Goal: Transaction & Acquisition: Purchase product/service

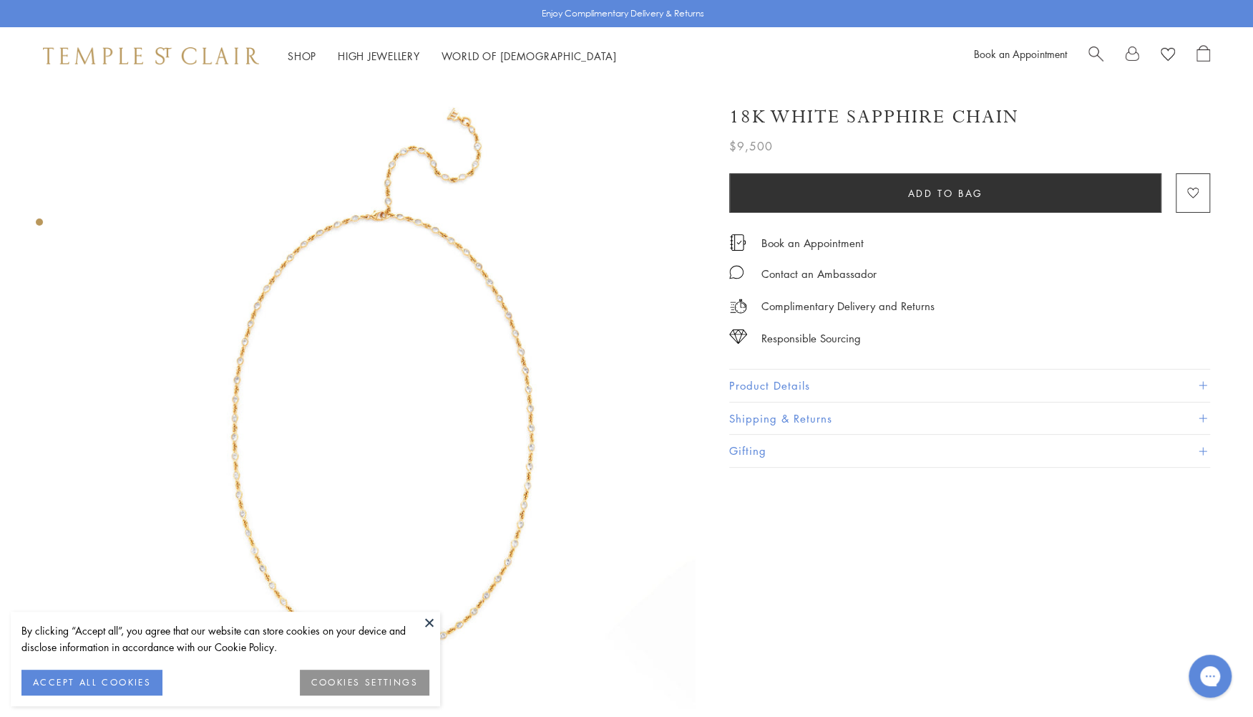
click at [404, 409] on img at bounding box center [383, 395] width 623 height 623
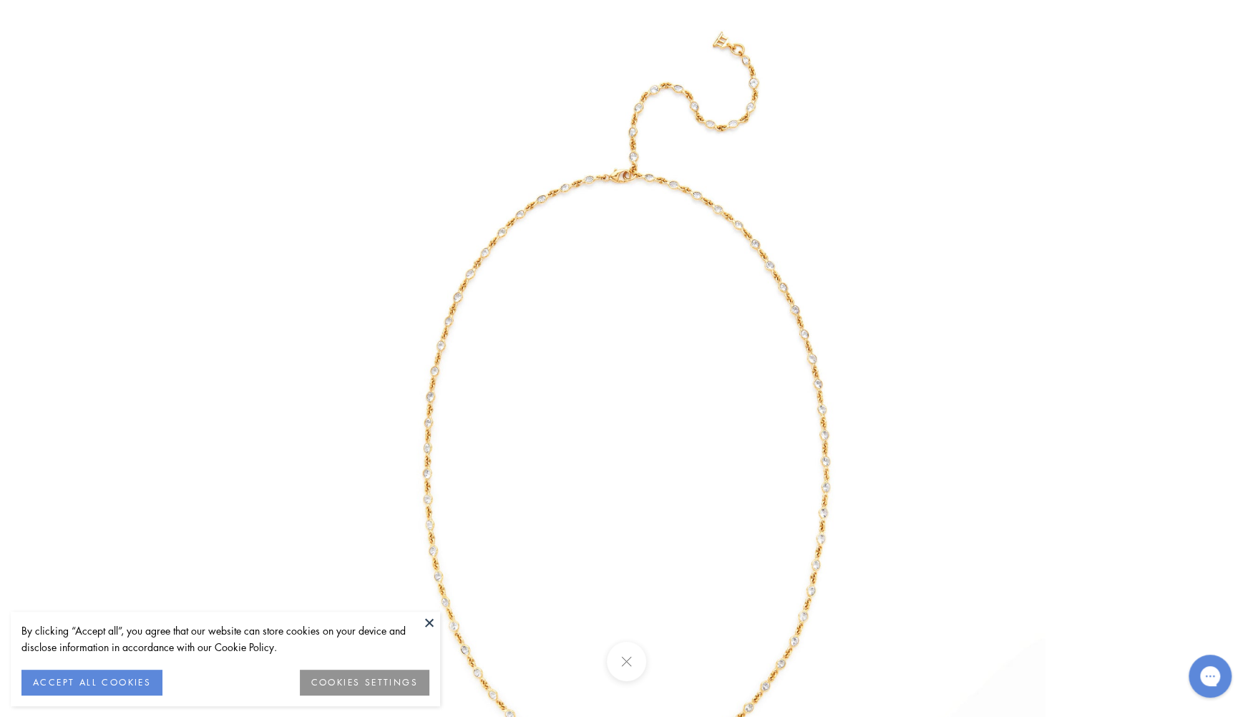
click at [440, 398] on img at bounding box center [627, 419] width 838 height 838
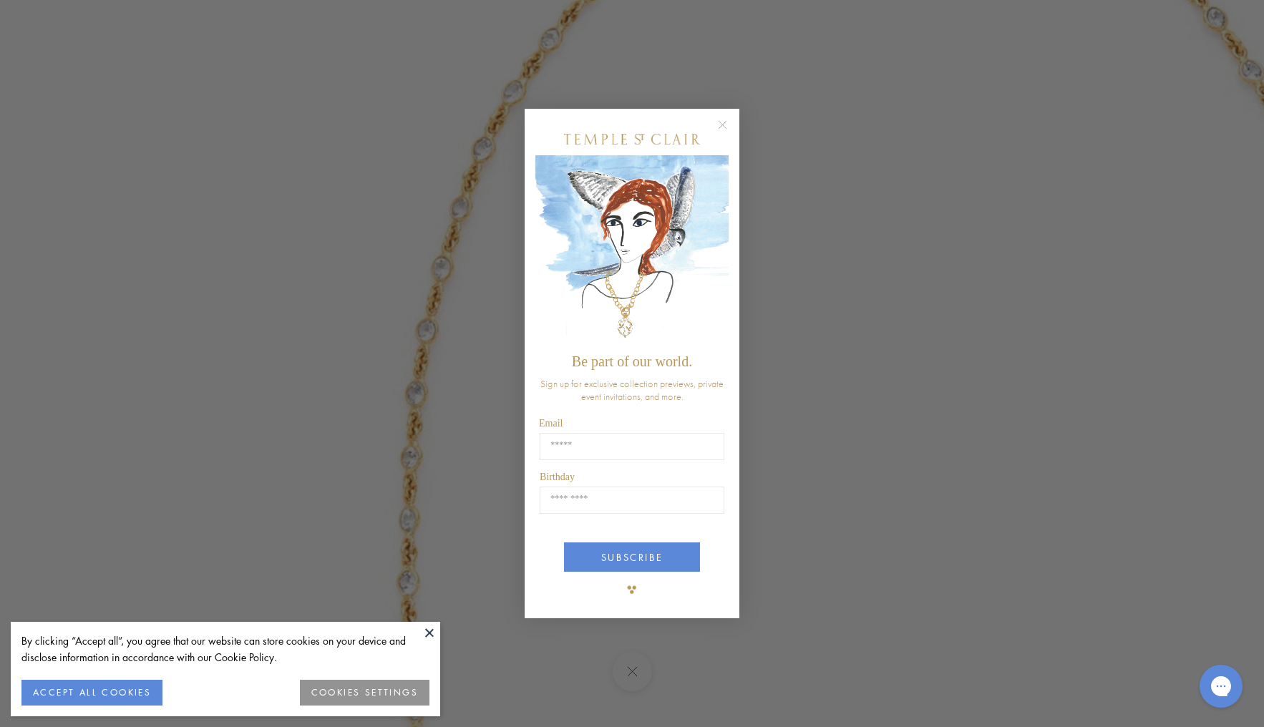
click at [732, 125] on button "Close dialog" at bounding box center [730, 132] width 18 height 18
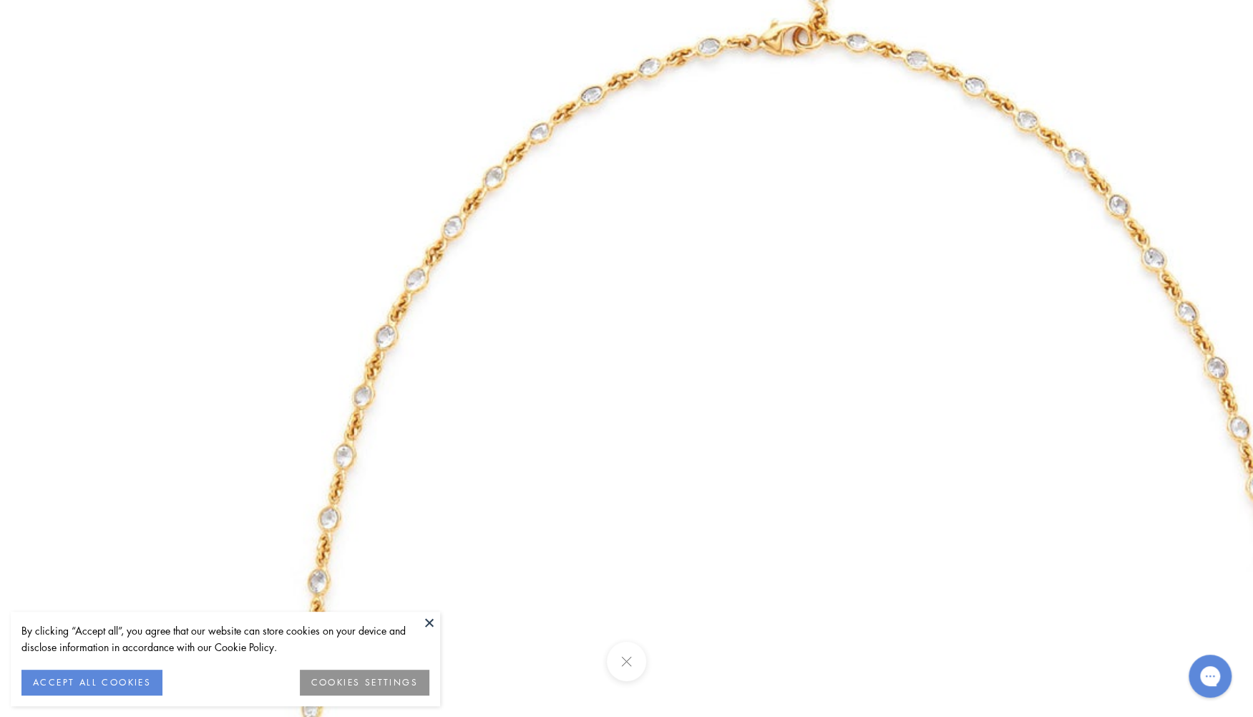
drag, startPoint x: 852, startPoint y: 173, endPoint x: 659, endPoint y: 504, distance: 383.0
click at [659, 504] on img at bounding box center [803, 637] width 2062 height 2062
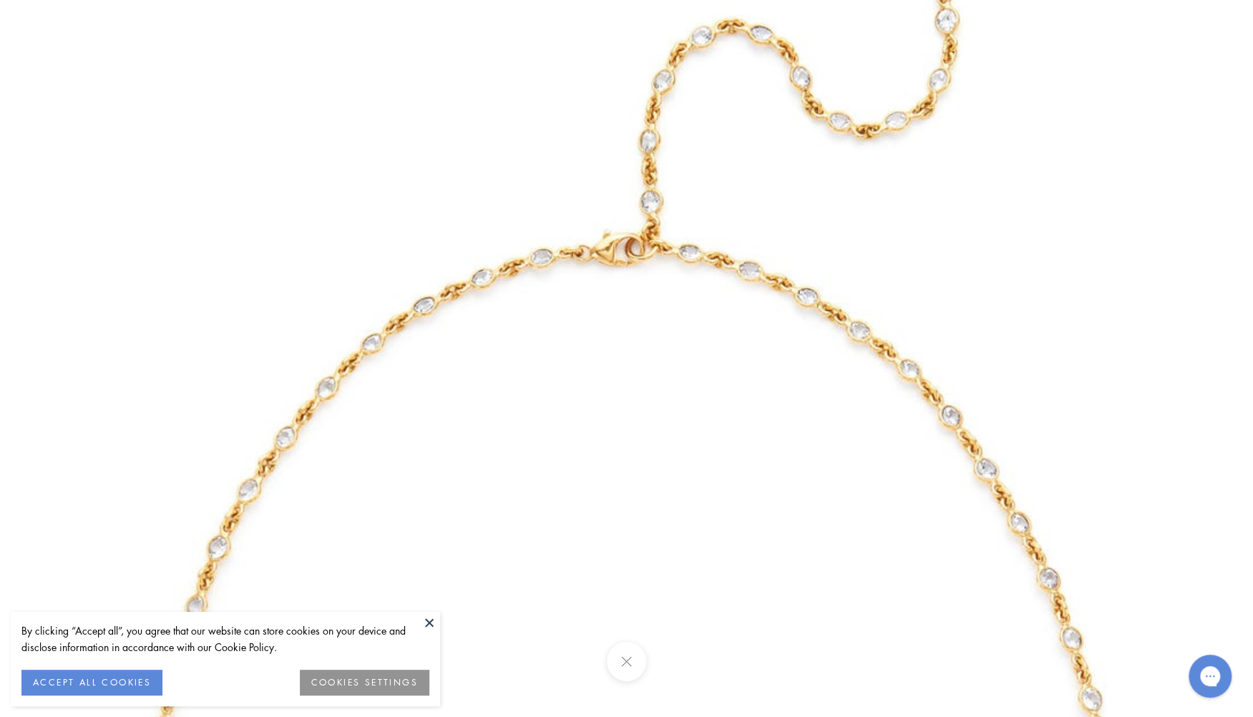
drag, startPoint x: 785, startPoint y: 190, endPoint x: 636, endPoint y: 352, distance: 219.9
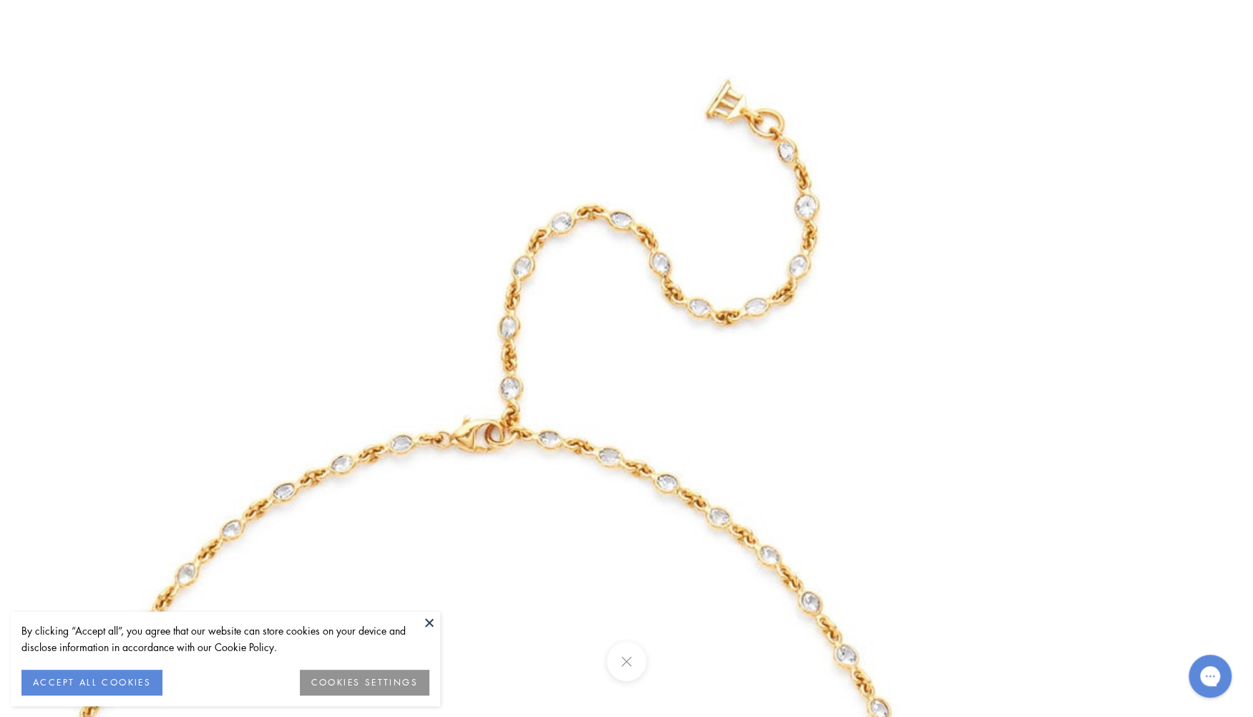
drag, startPoint x: 790, startPoint y: 200, endPoint x: 643, endPoint y: 410, distance: 257.0
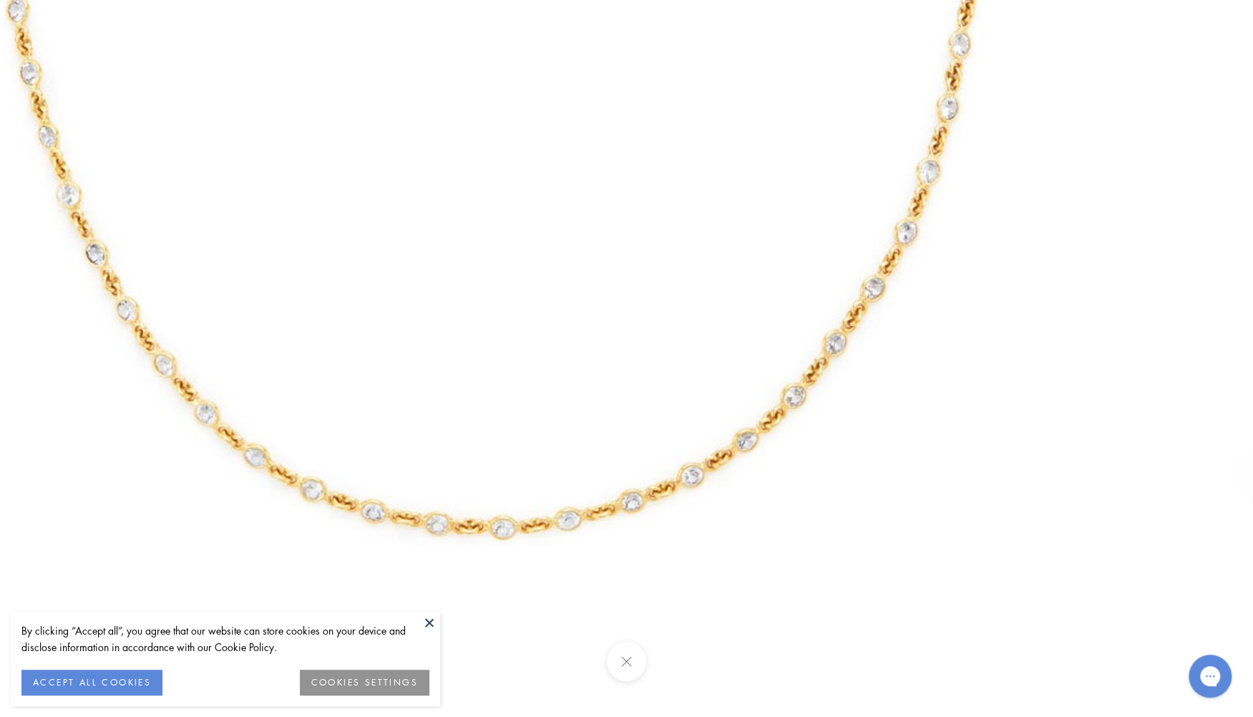
click at [633, 656] on button at bounding box center [626, 660] width 39 height 39
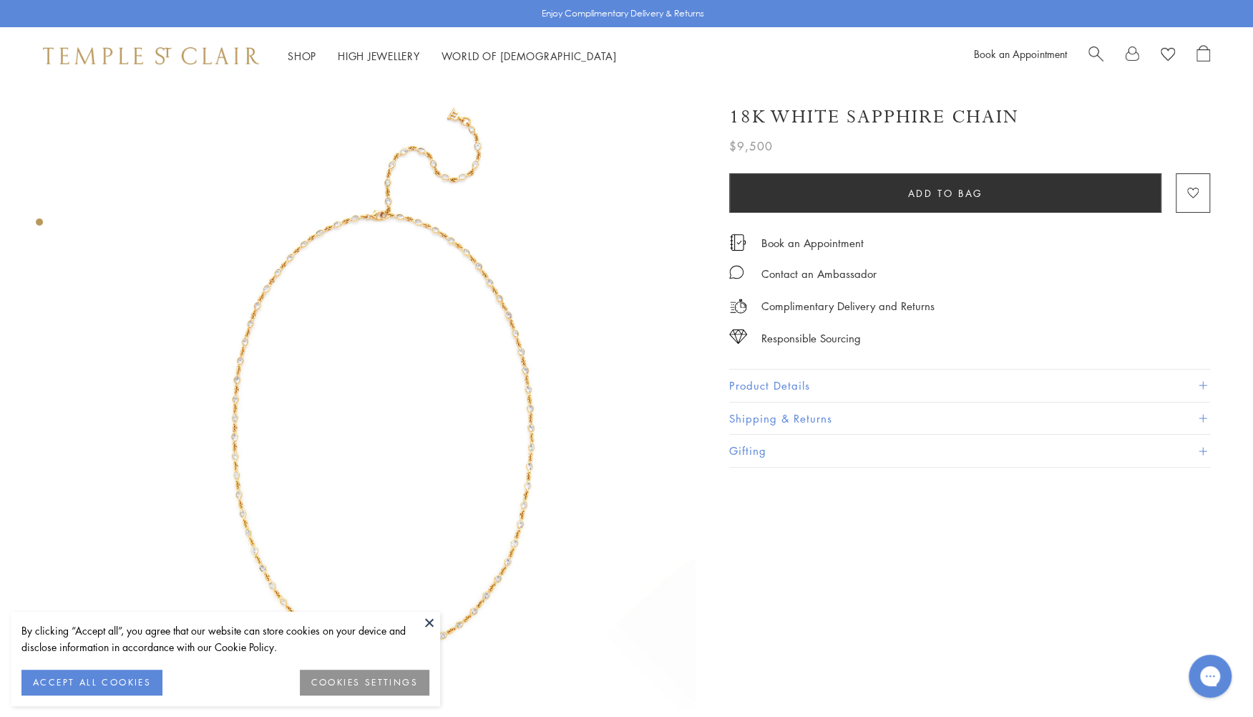
click at [729, 377] on button "Product Details" at bounding box center [969, 385] width 481 height 32
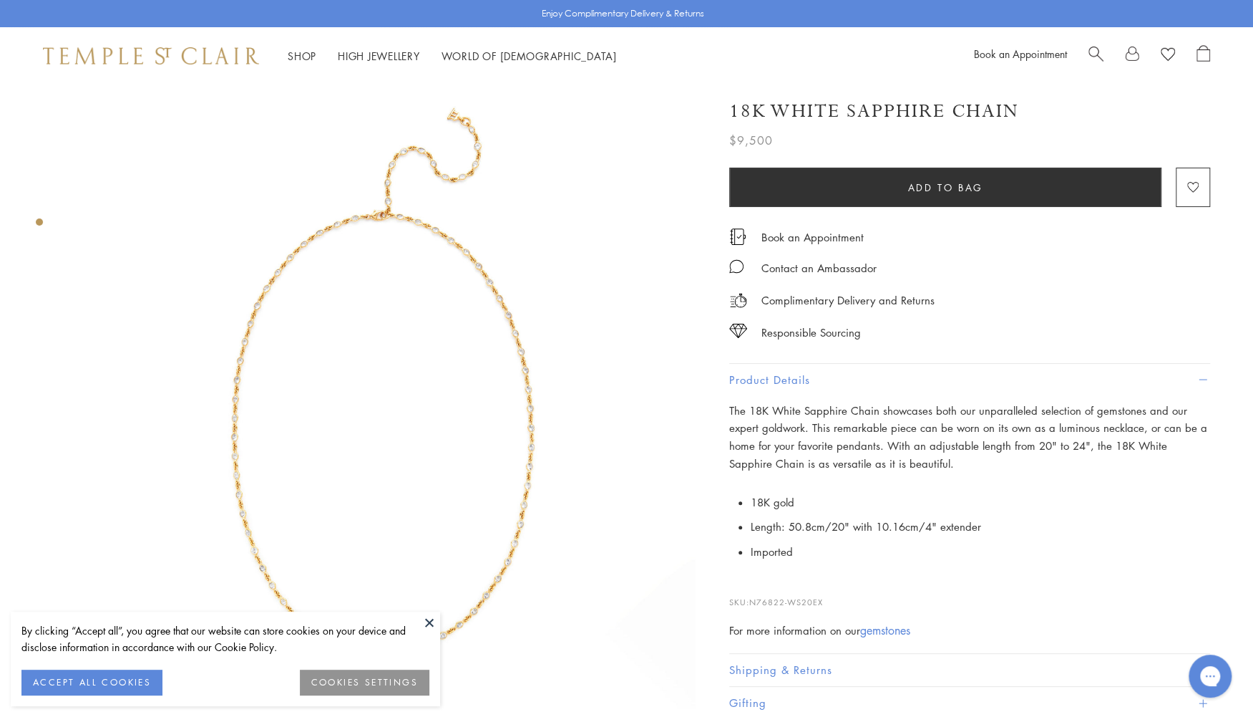
click at [434, 368] on img at bounding box center [383, 395] width 623 height 623
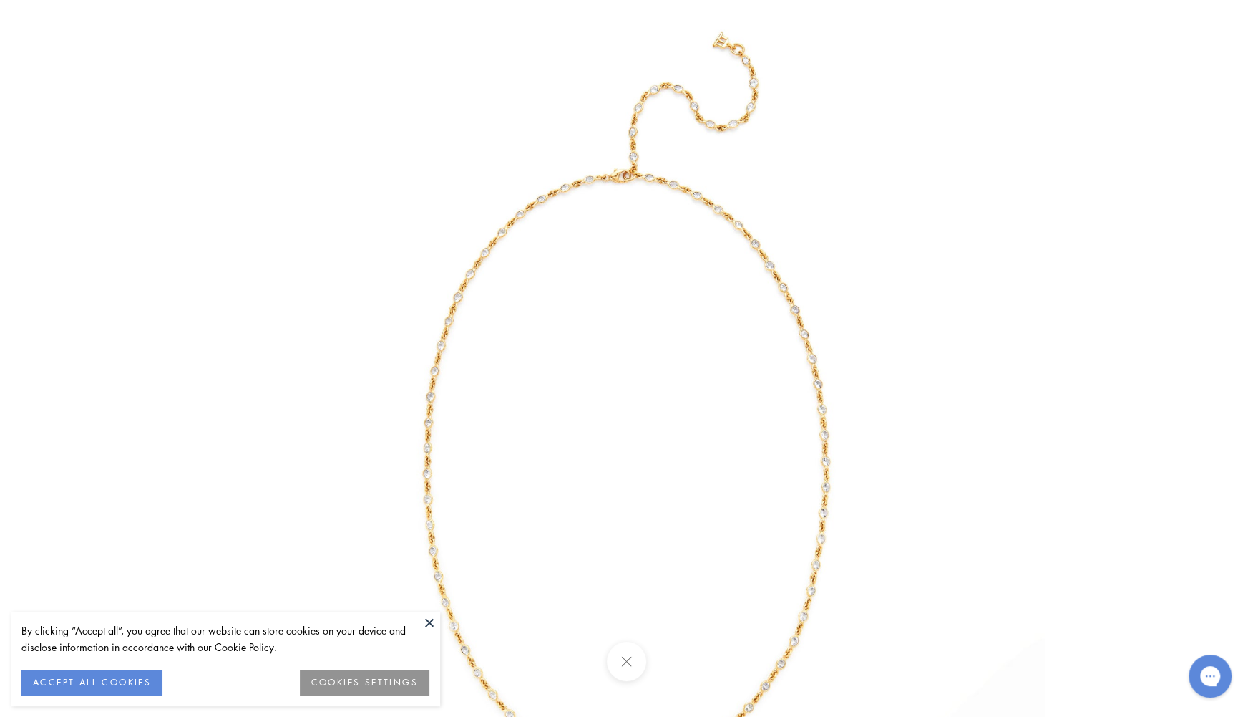
click at [451, 353] on img at bounding box center [627, 419] width 838 height 838
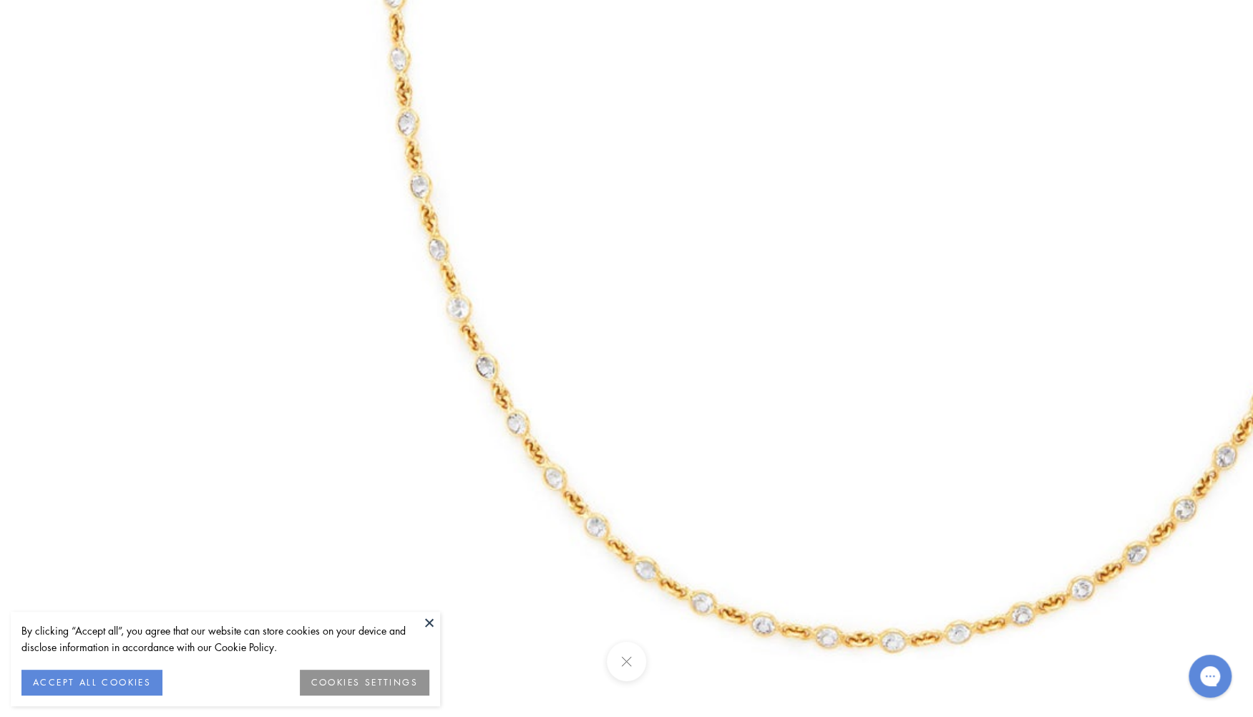
click at [621, 676] on button at bounding box center [626, 660] width 39 height 39
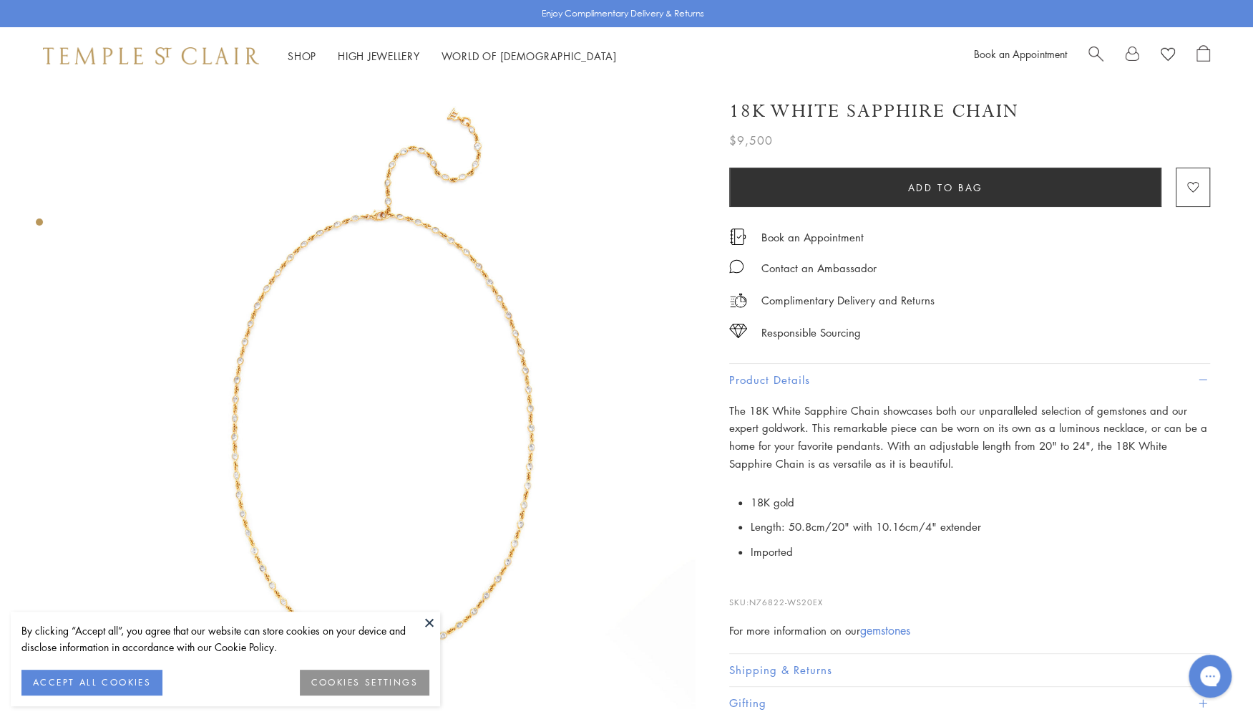
click at [430, 616] on button at bounding box center [429, 621] width 21 height 21
